Goal: Task Accomplishment & Management: Complete application form

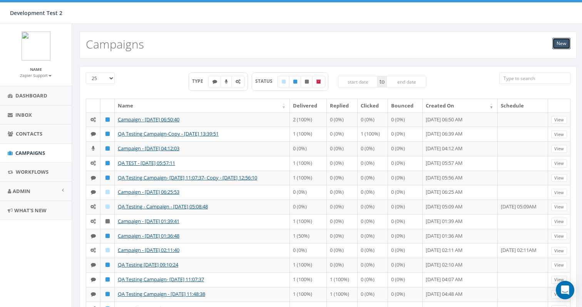
click at [561, 43] on link "New" at bounding box center [561, 44] width 18 height 12
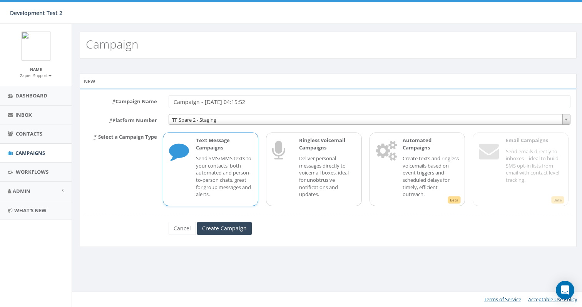
click at [172, 103] on input "Campaign - 09/08/2025, 04:15:52" at bounding box center [370, 101] width 402 height 13
type input "QA Test - Campaign - 09/08/2025, 04:15:52"
click at [442, 171] on p "Create texts and ringless voicemails based on event triggers and scheduled dela…" at bounding box center [431, 176] width 57 height 43
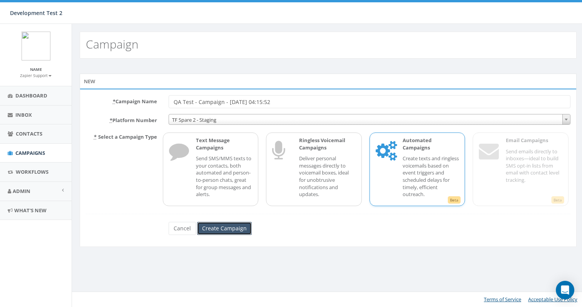
click at [217, 229] on input "Create Campaign" at bounding box center [224, 228] width 55 height 13
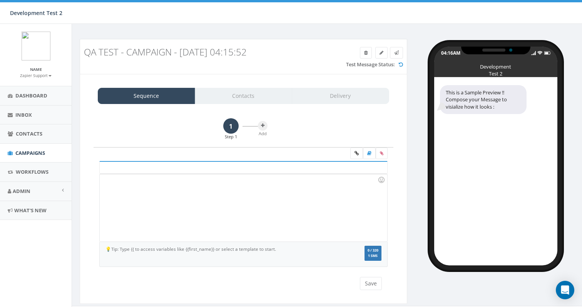
click at [227, 195] on div at bounding box center [243, 207] width 287 height 67
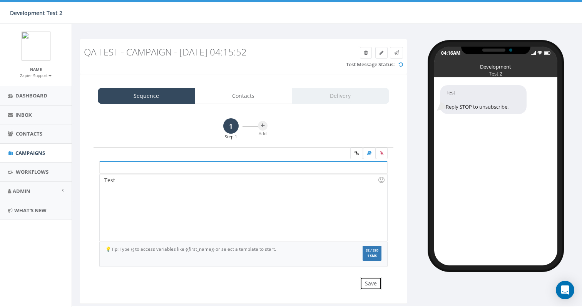
click at [373, 283] on button "Save" at bounding box center [371, 283] width 22 height 13
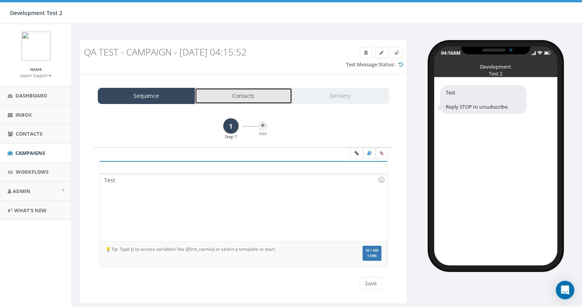
click at [263, 92] on link "Contacts" at bounding box center [243, 96] width 97 height 16
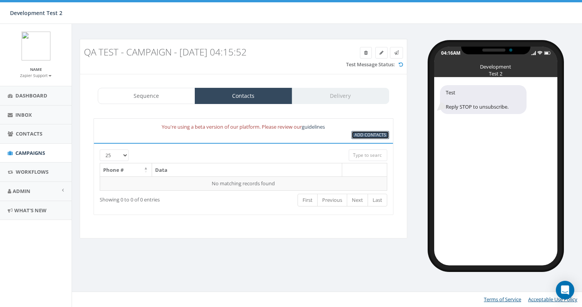
click at [362, 134] on span "Add Contacts" at bounding box center [371, 135] width 32 height 6
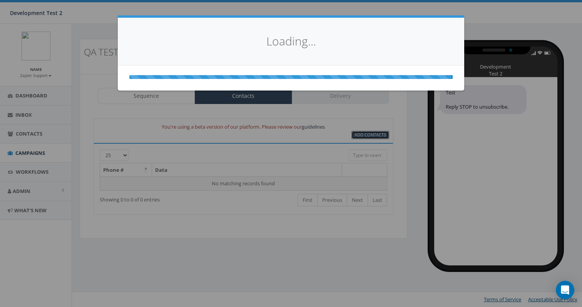
select select
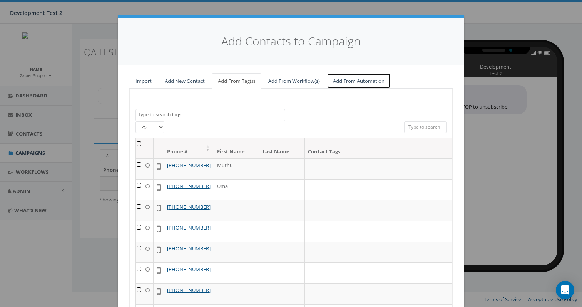
click at [356, 83] on link "Add From Automation" at bounding box center [359, 81] width 64 height 16
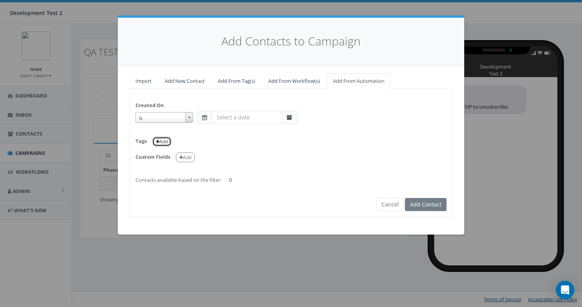
click at [167, 143] on button "Add" at bounding box center [161, 142] width 19 height 10
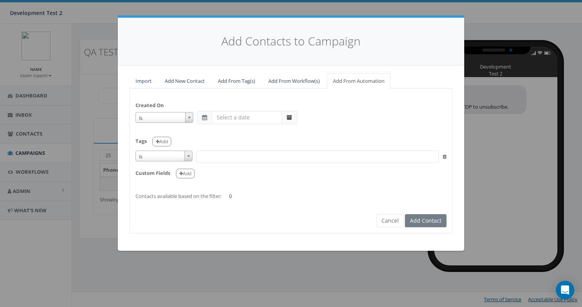
click at [207, 155] on span at bounding box center [317, 157] width 243 height 12
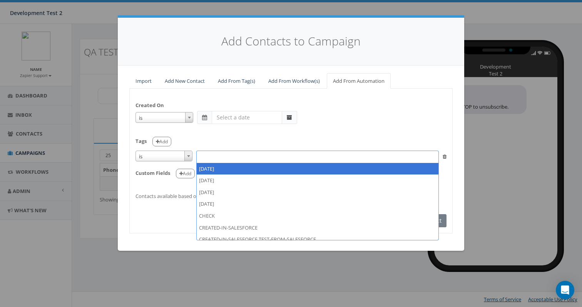
select select "2024/02/09"
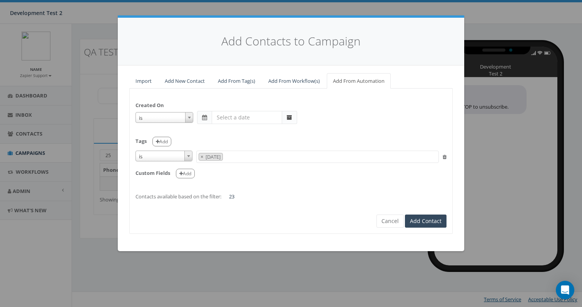
click at [260, 117] on input "text" at bounding box center [247, 117] width 70 height 13
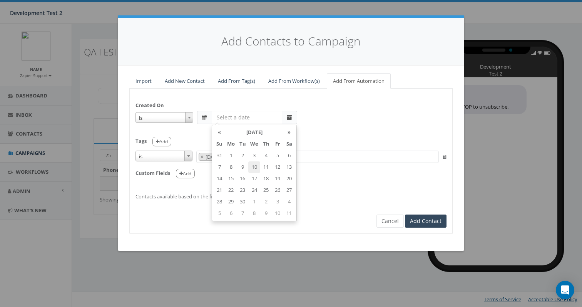
click at [253, 167] on td "10" at bounding box center [254, 167] width 12 height 12
type input "2025-09-10"
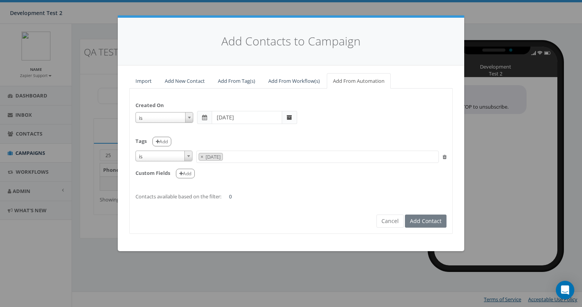
click at [319, 117] on div "is is on or before is on or after is before is after is not is 2025-09-10" at bounding box center [290, 117] width 311 height 13
click at [289, 118] on span at bounding box center [289, 117] width 5 height 5
click at [390, 222] on button "Cancel" at bounding box center [389, 220] width 27 height 13
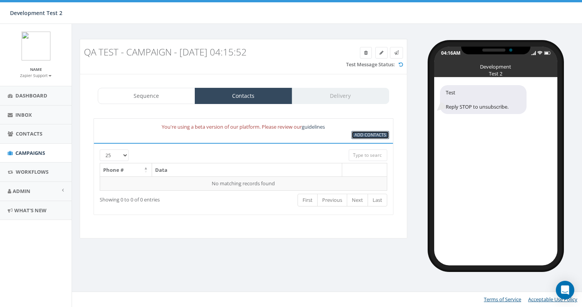
click at [366, 135] on span "Add Contacts" at bounding box center [371, 135] width 32 height 6
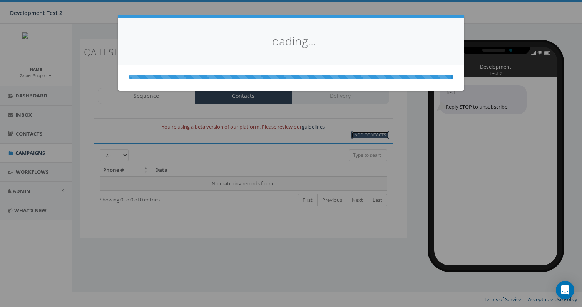
select select
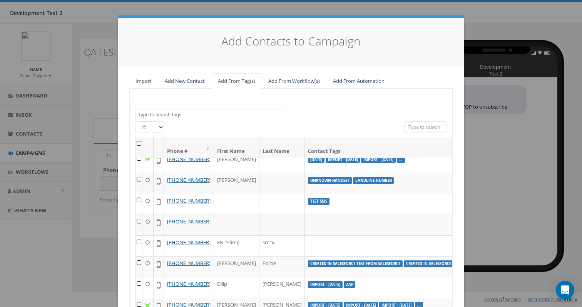
scroll to position [79, 0]
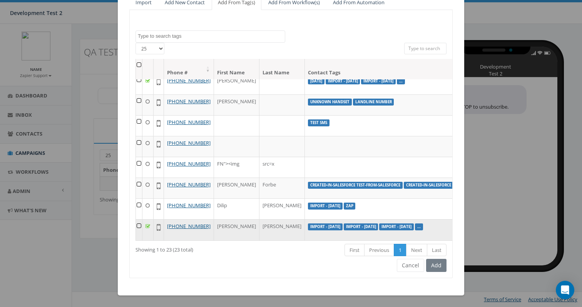
click at [142, 220] on td at bounding box center [139, 229] width 7 height 21
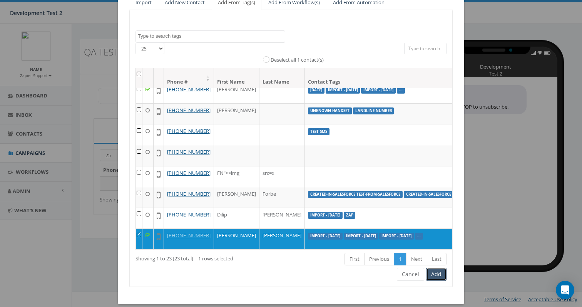
click at [435, 274] on button "Add" at bounding box center [436, 274] width 20 height 13
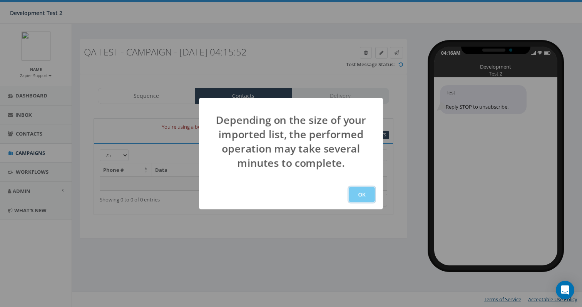
click at [358, 199] on button "OK" at bounding box center [362, 194] width 26 height 15
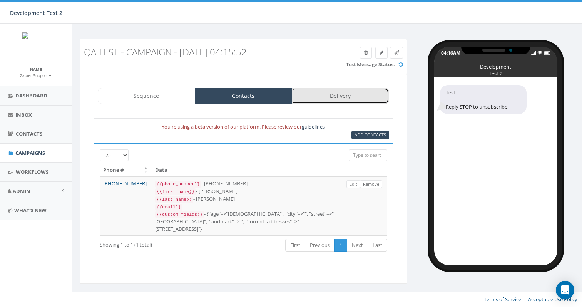
click at [340, 96] on link "Delivery" at bounding box center [340, 96] width 97 height 16
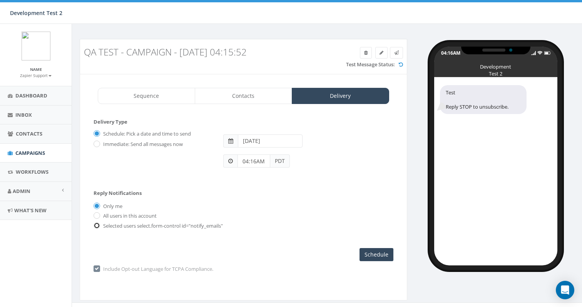
click at [98, 226] on input "radio" at bounding box center [96, 225] width 5 height 5
radio input "true"
click at [97, 215] on input "All users in this account" at bounding box center [96, 216] width 5 height 5
radio input "true"
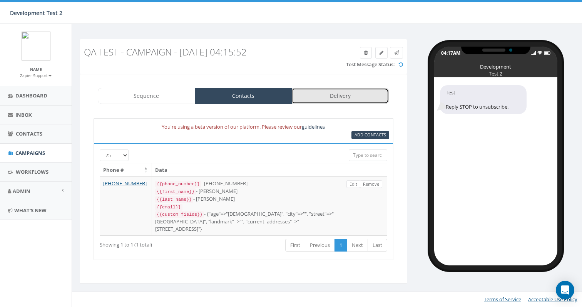
click at [314, 94] on link "Delivery" at bounding box center [340, 96] width 97 height 16
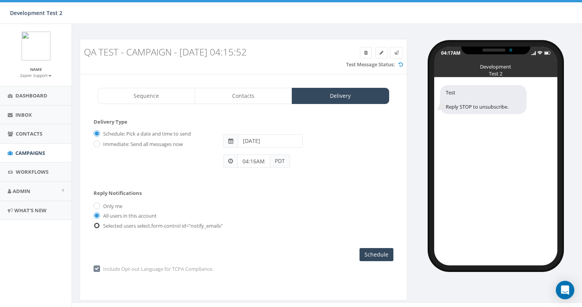
click at [98, 225] on input "radio" at bounding box center [96, 225] width 5 height 5
radio input "true"
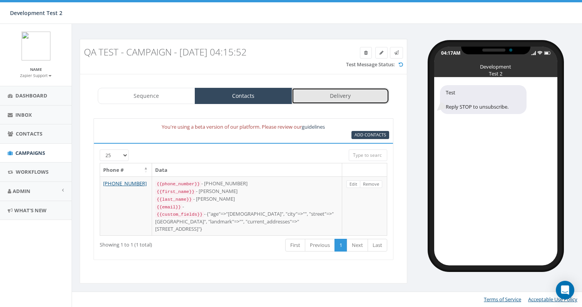
click at [332, 100] on link "Delivery" at bounding box center [340, 96] width 97 height 16
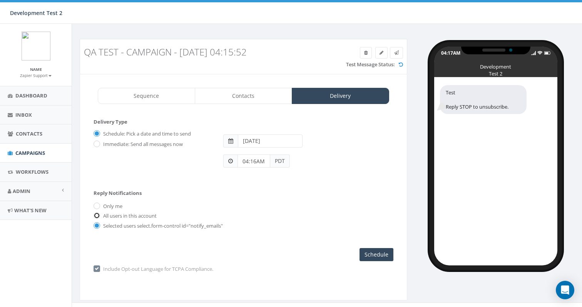
click at [98, 214] on input "All users in this account" at bounding box center [96, 216] width 5 height 5
radio input "true"
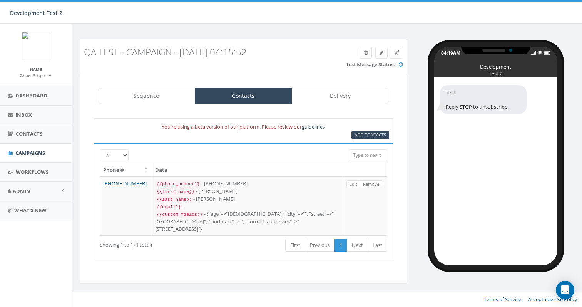
select select
click at [317, 94] on link "Delivery" at bounding box center [340, 96] width 97 height 16
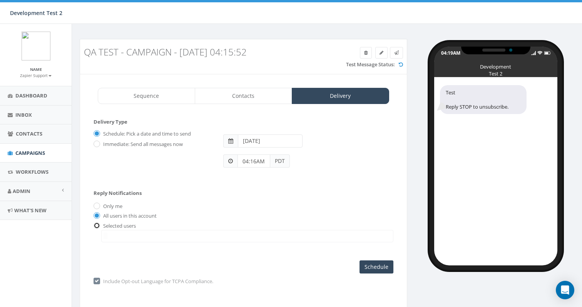
click at [94, 227] on input "radio" at bounding box center [96, 225] width 5 height 5
radio input "true"
click at [114, 236] on span at bounding box center [247, 236] width 292 height 12
click at [97, 215] on input "All users in this account" at bounding box center [96, 216] width 5 height 5
radio input "true"
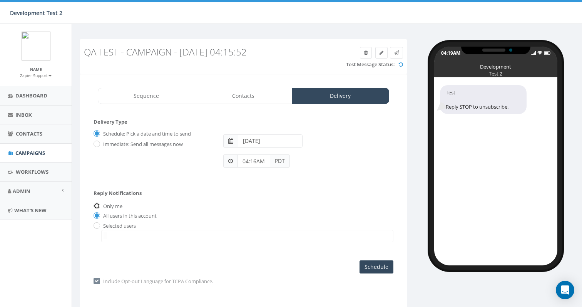
click at [97, 208] on input "Only me" at bounding box center [96, 206] width 5 height 5
radio input "true"
click at [122, 238] on span at bounding box center [247, 236] width 292 height 12
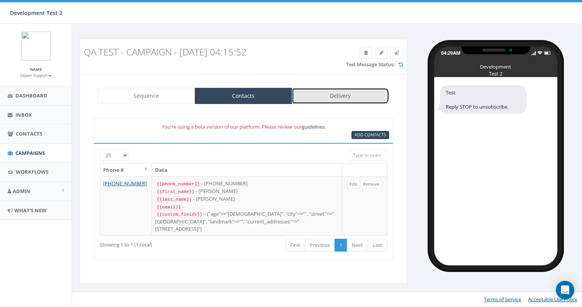
click at [338, 95] on link "Delivery" at bounding box center [340, 96] width 97 height 16
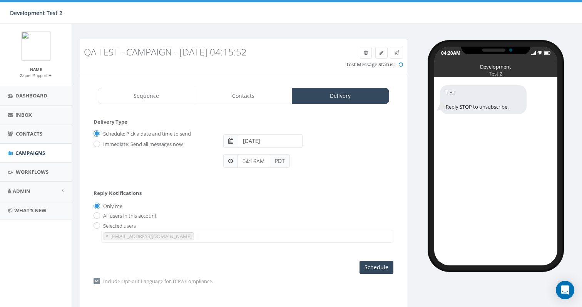
click at [181, 235] on span "× contact@zapier.com" at bounding box center [247, 236] width 292 height 13
click at [21, 156] on span "Campaigns" at bounding box center [30, 152] width 30 height 7
